Goal: Task Accomplishment & Management: Manage account settings

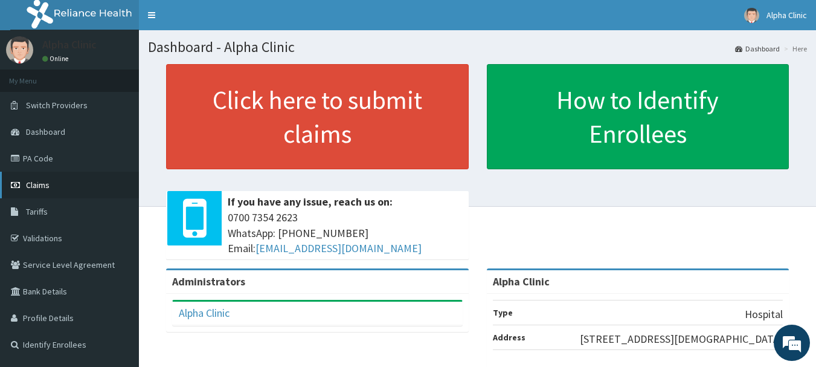
click at [60, 181] on link "Claims" at bounding box center [69, 184] width 139 height 27
